Goal: Entertainment & Leisure: Browse casually

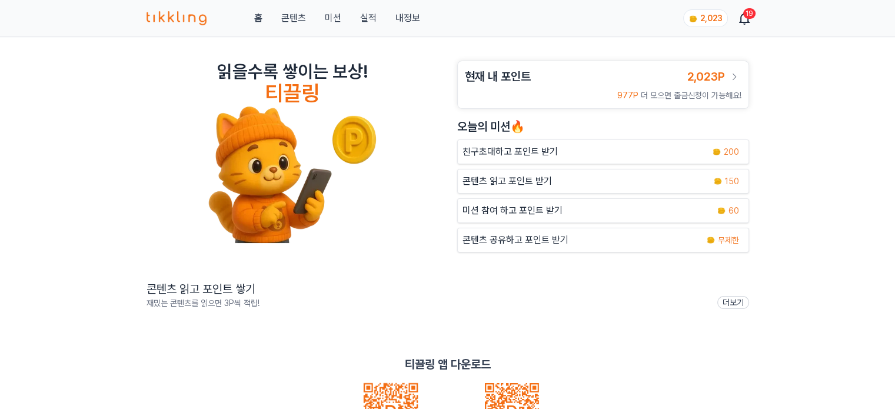
click at [298, 11] on link "콘텐츠" at bounding box center [293, 18] width 25 height 14
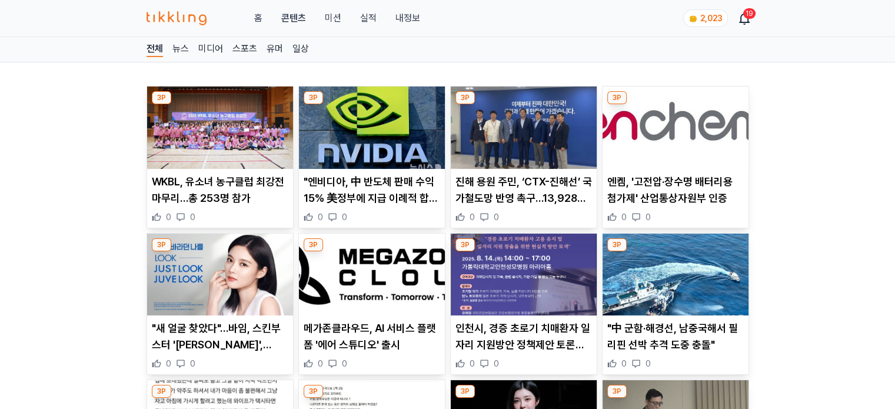
click at [239, 135] on img at bounding box center [220, 127] width 146 height 82
click at [245, 148] on img at bounding box center [220, 127] width 146 height 82
click at [393, 154] on img at bounding box center [372, 127] width 146 height 82
click at [506, 148] on img at bounding box center [523, 127] width 146 height 82
click at [400, 296] on img at bounding box center [372, 274] width 146 height 82
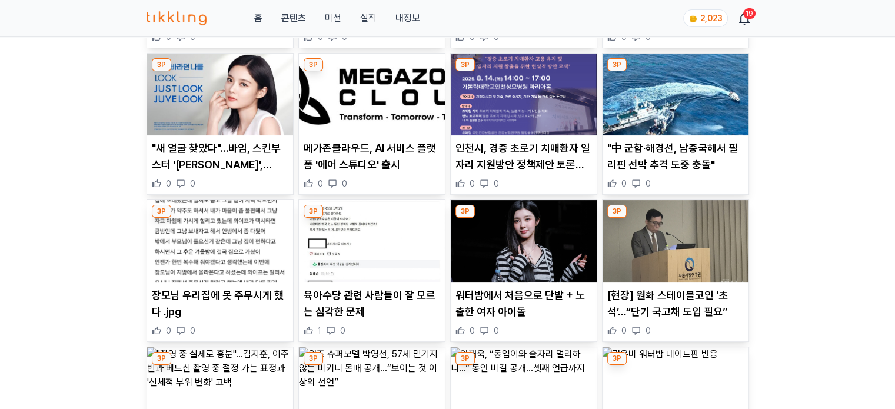
scroll to position [294, 0]
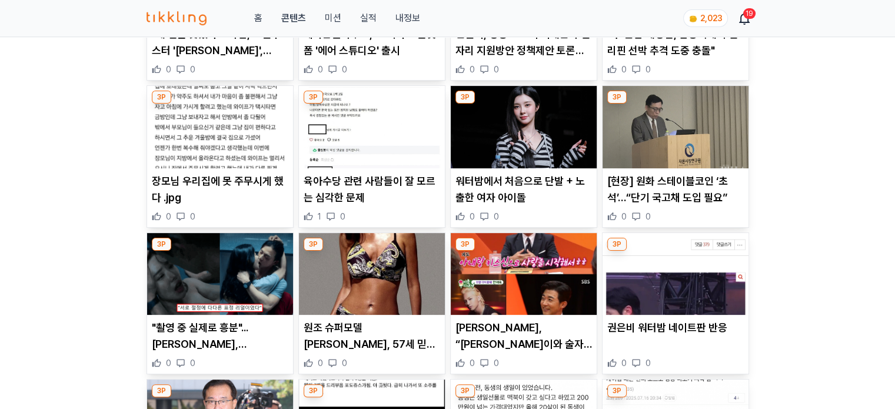
click at [384, 248] on img at bounding box center [372, 274] width 146 height 82
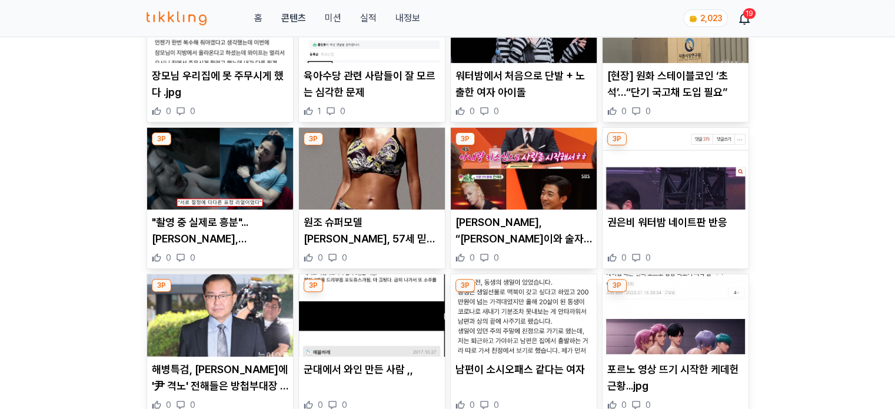
scroll to position [412, 0]
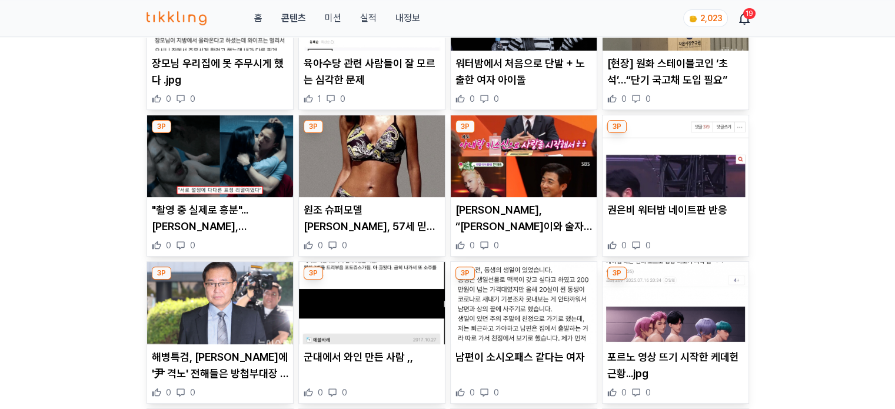
click at [381, 225] on p "원조 슈퍼모델 [PERSON_NAME], 57세 믿기지 않는 비키니 몸매 공개…“보이는 것 이상의 선언”" at bounding box center [371, 218] width 136 height 33
